Goal: Find specific page/section: Find specific page/section

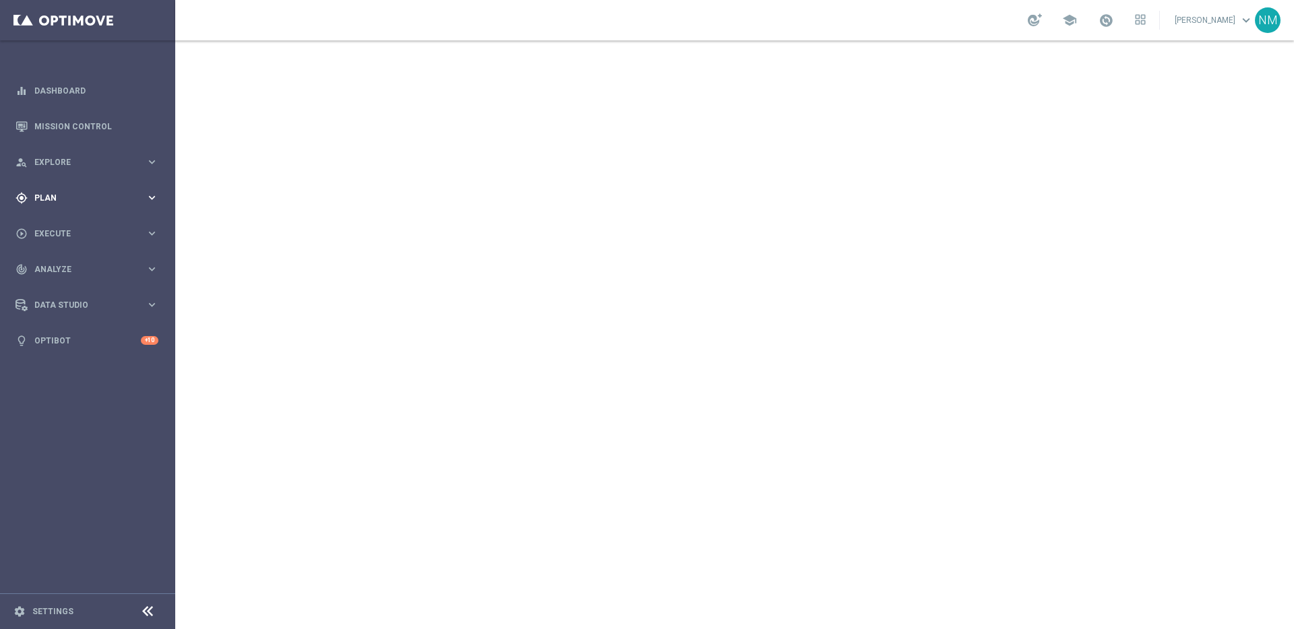
click at [73, 189] on div "gps_fixed Plan keyboard_arrow_right" at bounding box center [87, 198] width 174 height 36
click at [67, 262] on span "Templates" at bounding box center [84, 266] width 96 height 8
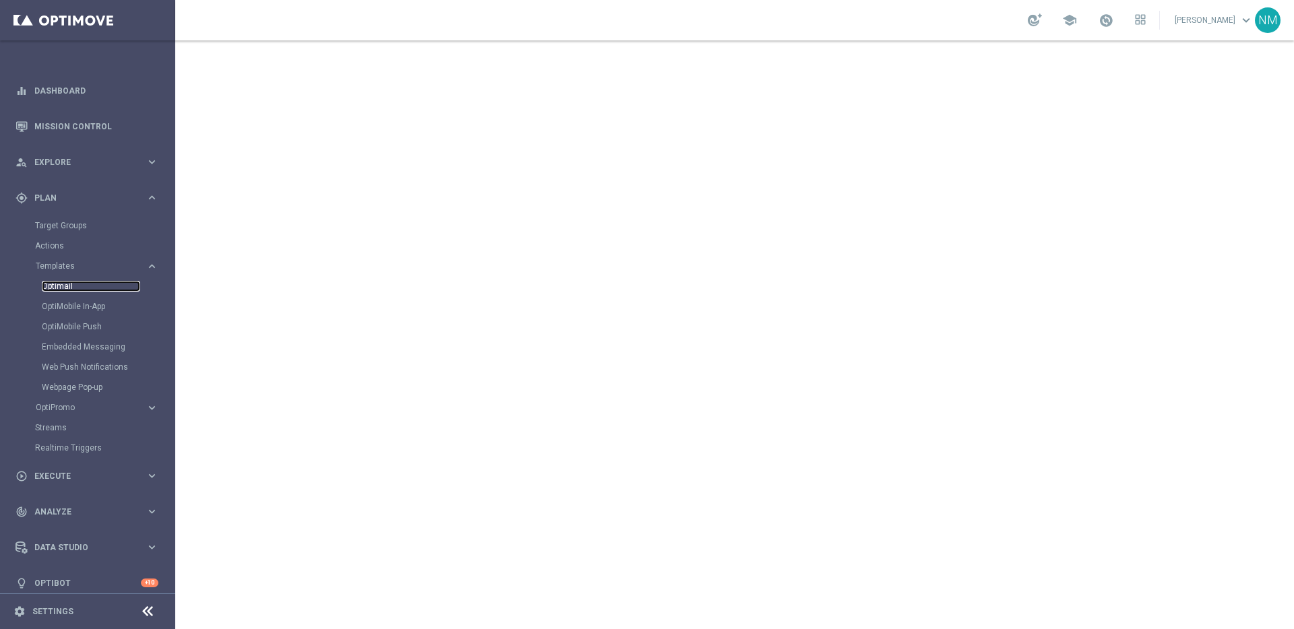
click at [59, 285] on link "Optimail" at bounding box center [91, 286] width 98 height 11
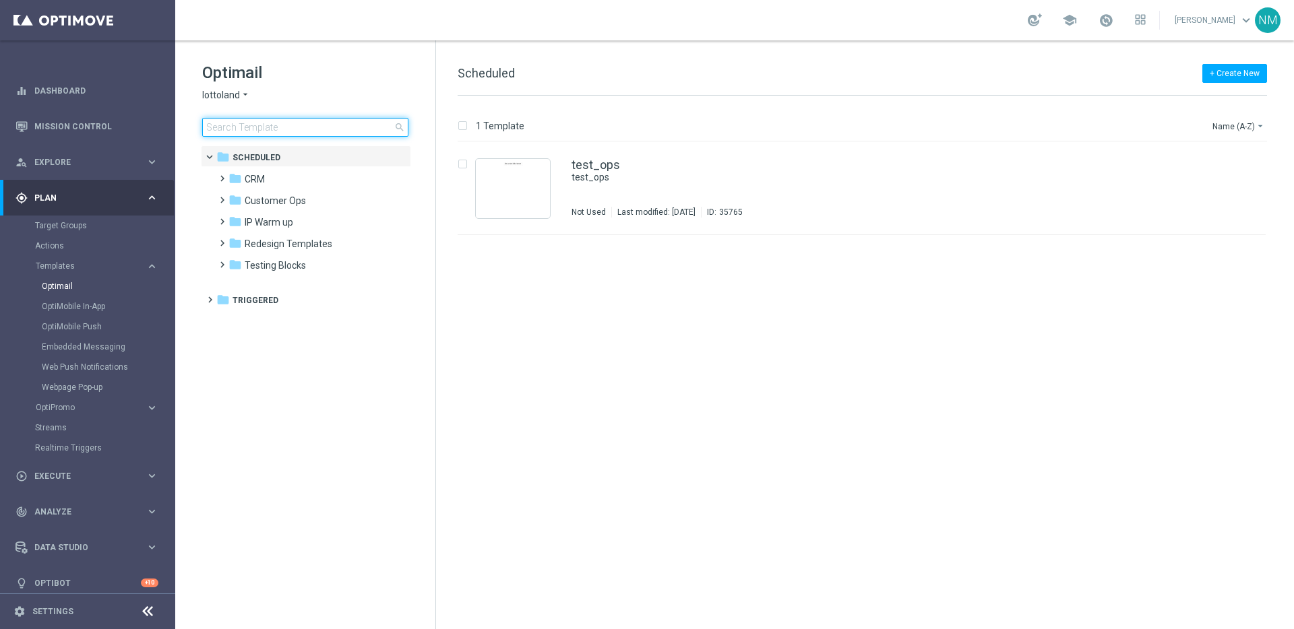
click at [235, 130] on input at bounding box center [305, 127] width 206 height 19
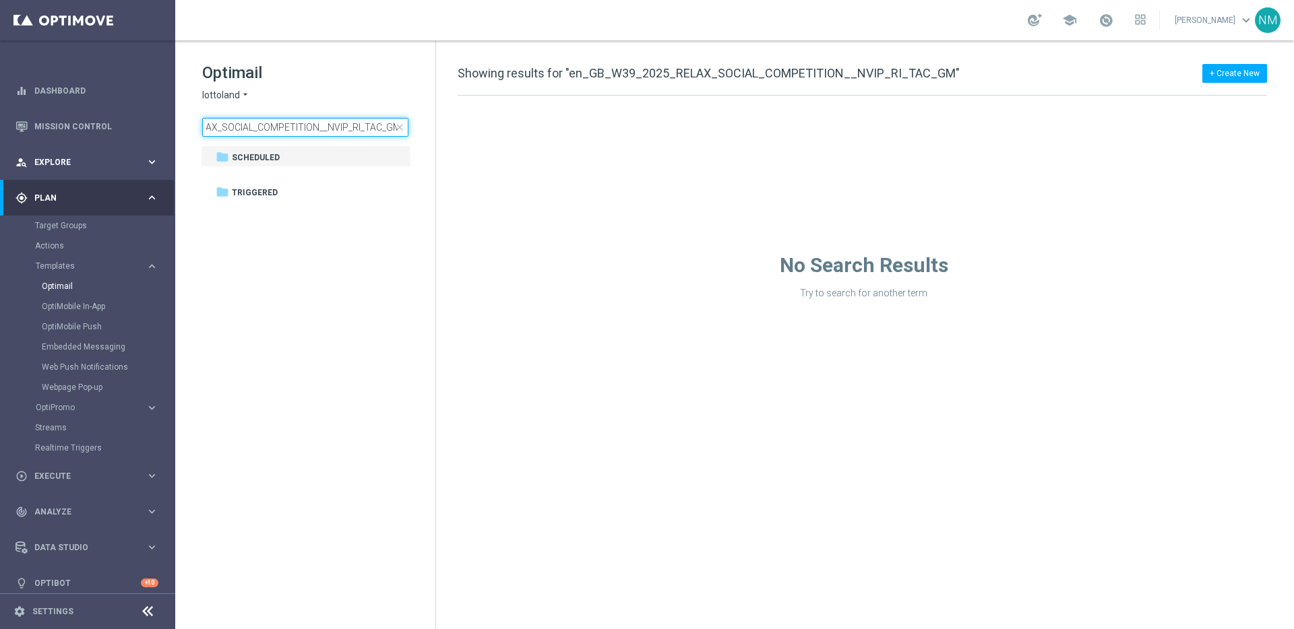
type input "en_GB_W39_2025_RELAX_SOCIAL_COMPETITION__NVIP_RI_TAC_GM"
click at [236, 94] on span "lottoland" at bounding box center [221, 95] width 38 height 13
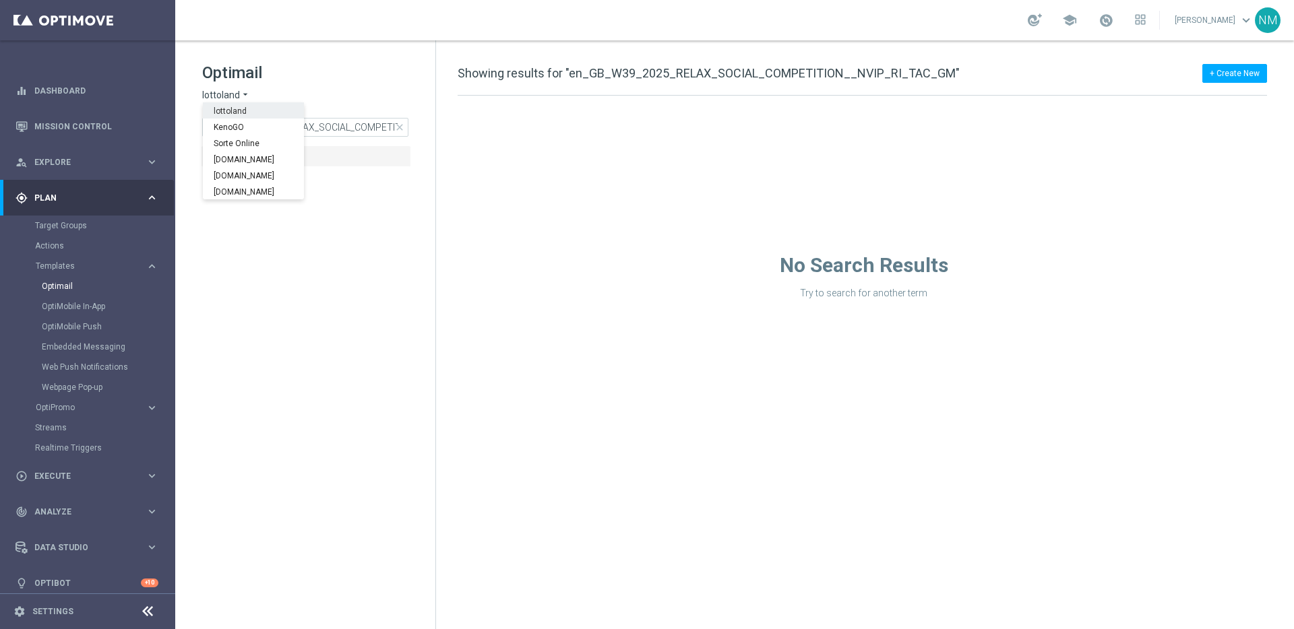
click at [0, 0] on span "lottoland" at bounding box center [0, 0] width 0 height 0
click at [295, 125] on input "en_GB_W39_2025_RELAX_SOCIAL_COMPETITION__NVIP_RI_TAC_GM" at bounding box center [305, 127] width 206 height 19
click at [313, 127] on input "en_GB_W39_2025_RELAX_SOCIAL_COMPETITION__NVIP_RI_TAC_GM" at bounding box center [305, 127] width 206 height 19
click at [72, 343] on link "Embedded Messaging" at bounding box center [91, 347] width 98 height 11
click at [256, 95] on span "[DOMAIN_NAME]" at bounding box center [238, 95] width 73 height 13
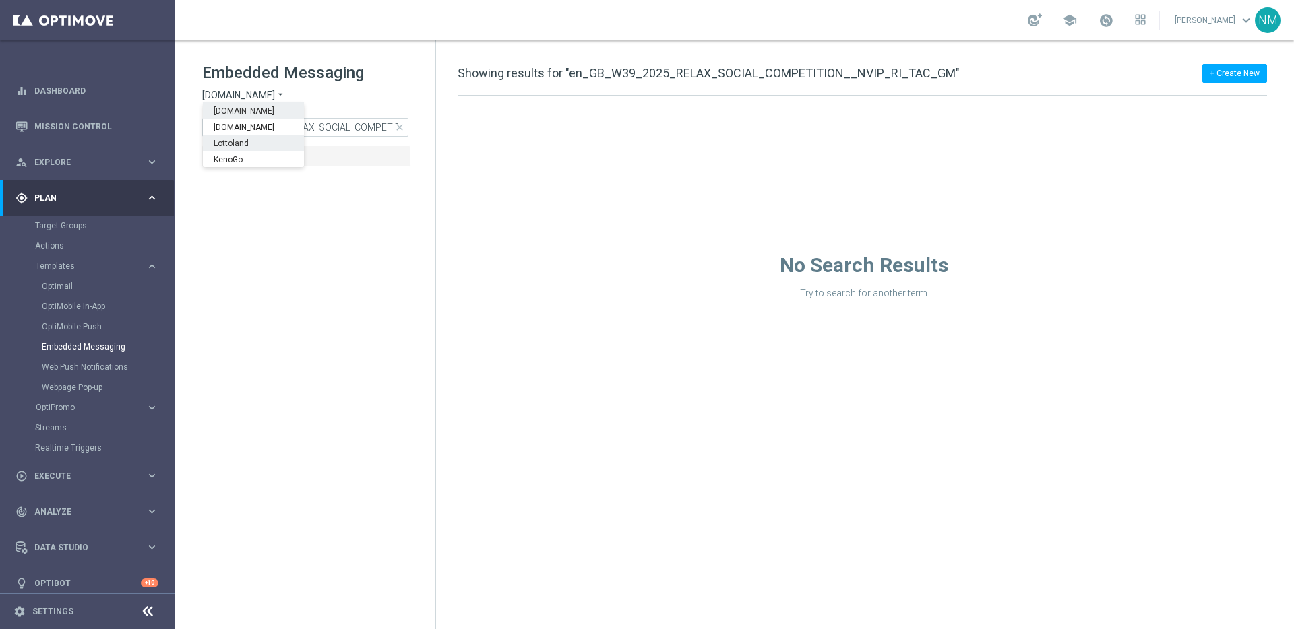
click at [257, 138] on div "Lottoland" at bounding box center [253, 143] width 101 height 16
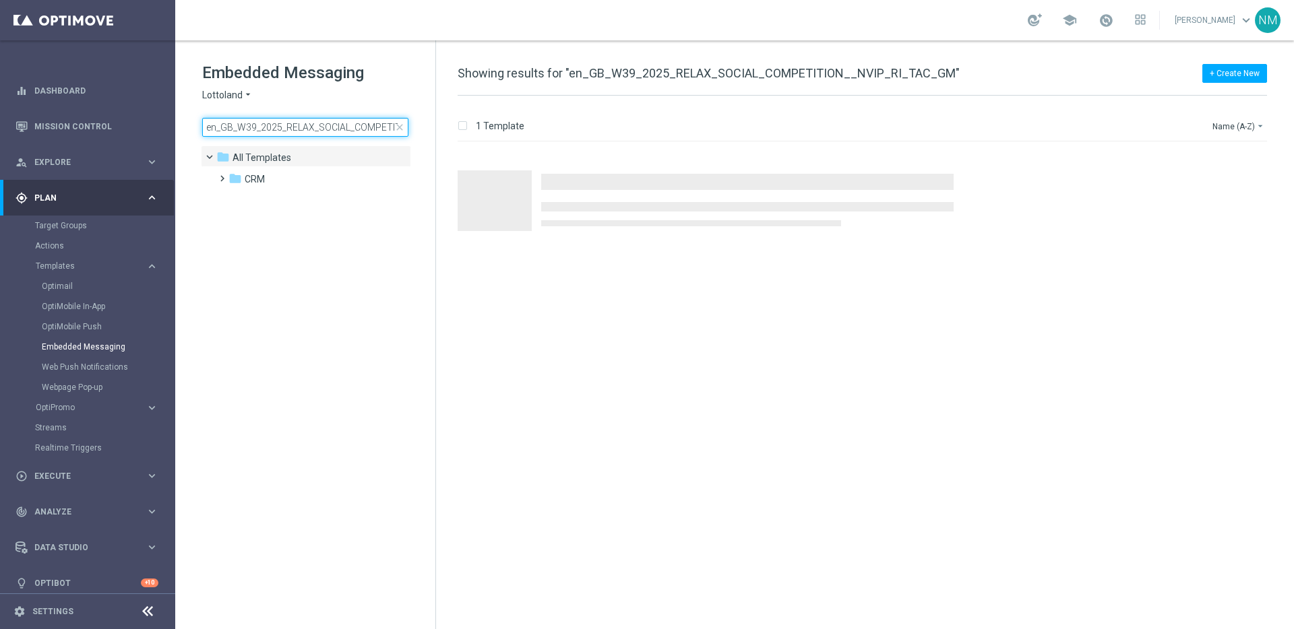
click at [282, 125] on input "en_GB_W39_2025_RELAX_SOCIAL_COMPETITION__NVIP_RI_TAC_GM" at bounding box center [305, 127] width 206 height 19
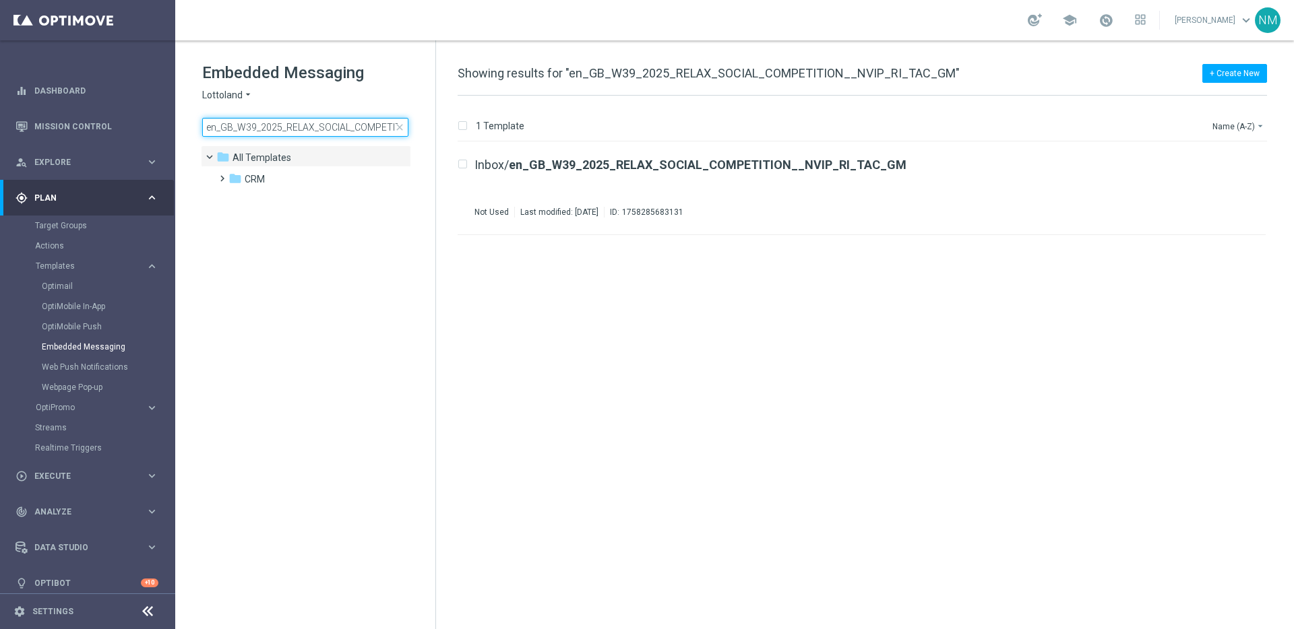
click at [282, 125] on input "en_GB_W39_2025_RELAX_SOCIAL_COMPETITION__NVIP_RI_TAC_GM" at bounding box center [305, 127] width 206 height 19
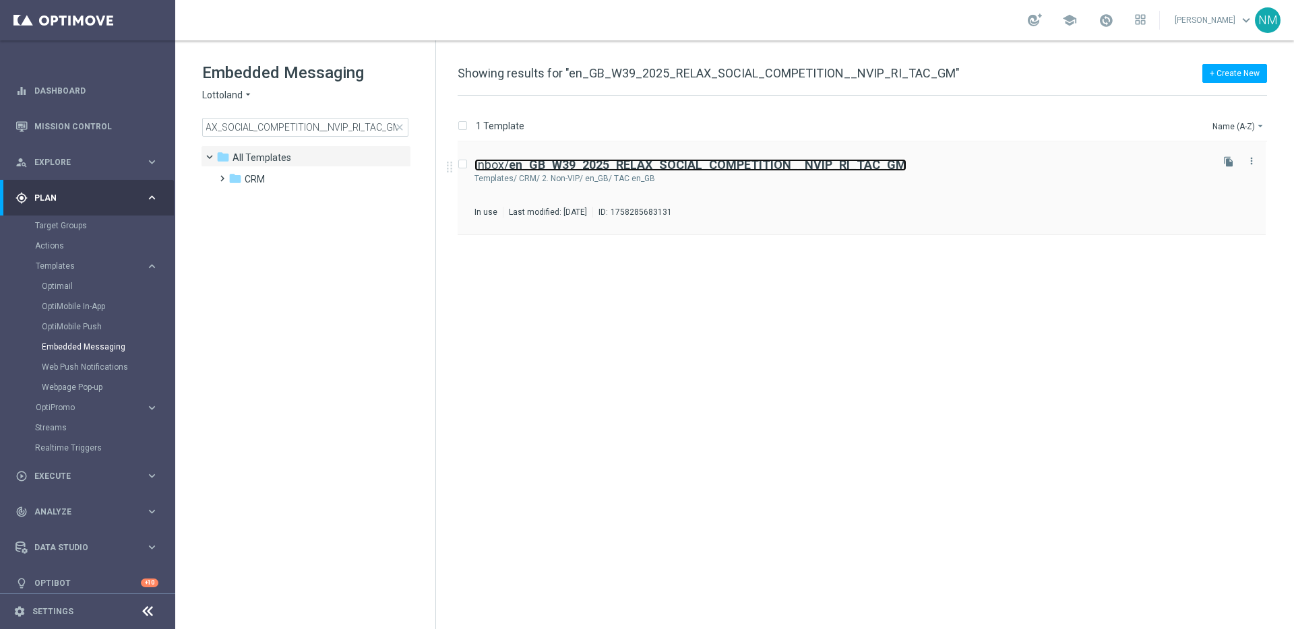
click at [766, 165] on b "en_GB_W39_2025_RELAX_SOCIAL_COMPETITION__NVIP_RI_TAC_GM" at bounding box center [708, 165] width 398 height 14
